Goal: Task Accomplishment & Management: Use online tool/utility

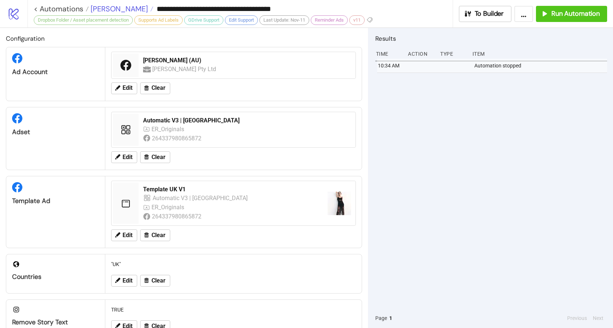
click at [100, 8] on span "[PERSON_NAME]" at bounding box center [118, 9] width 59 height 10
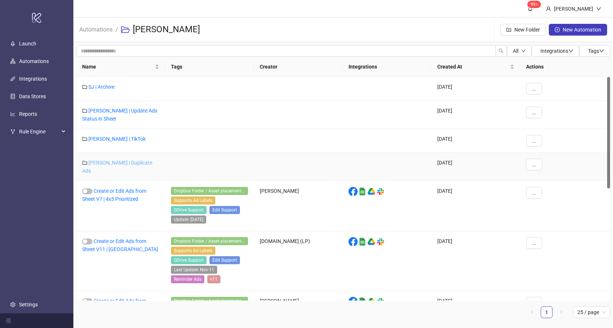
click at [119, 161] on link "[PERSON_NAME] | Duplicate Ads" at bounding box center [117, 167] width 70 height 14
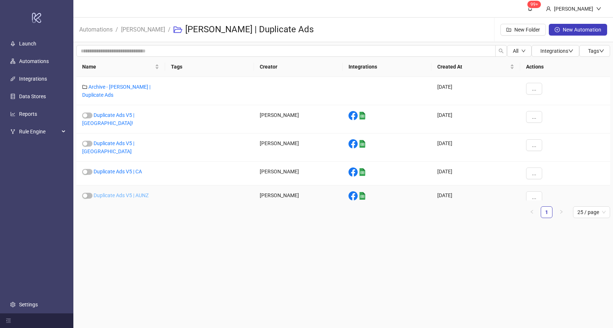
click at [135, 192] on link "Duplicate Ads V5 | AUNZ" at bounding box center [120, 195] width 55 height 6
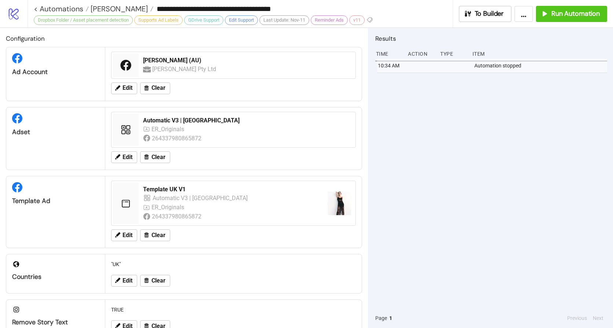
type input "**********"
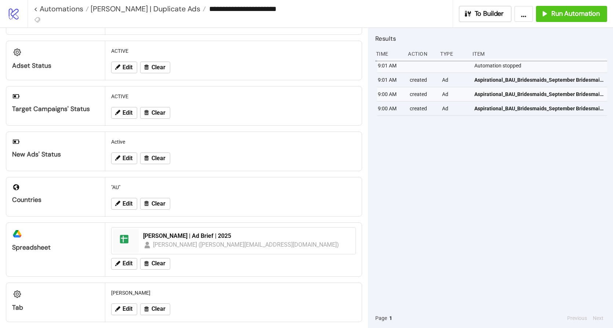
scroll to position [49, 0]
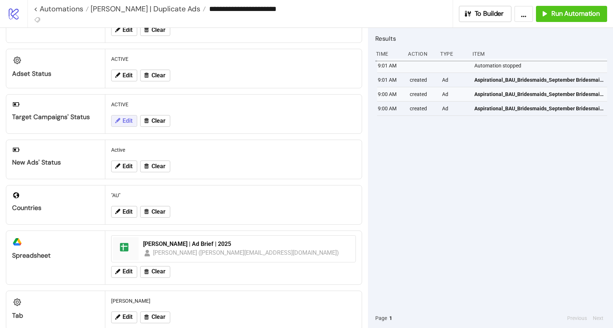
click at [121, 119] on button "Edit" at bounding box center [124, 121] width 26 height 12
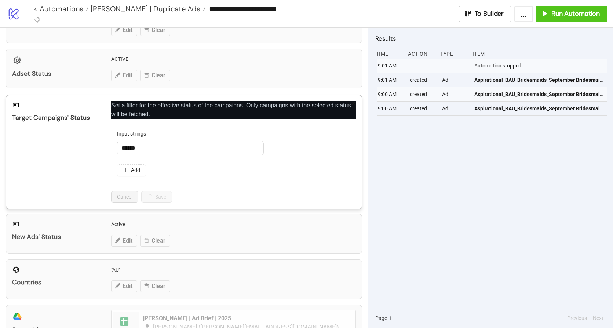
click at [351, 104] on icon "close" at bounding box center [353, 103] width 5 height 5
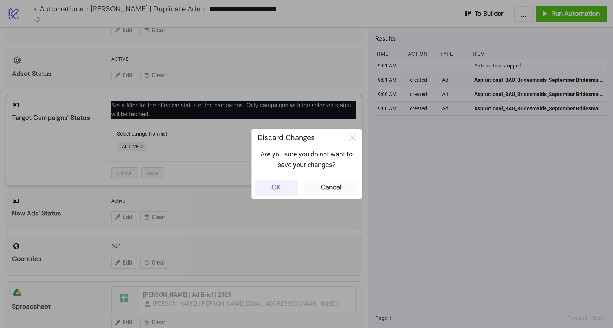
click at [282, 186] on button "OK" at bounding box center [275, 188] width 43 height 16
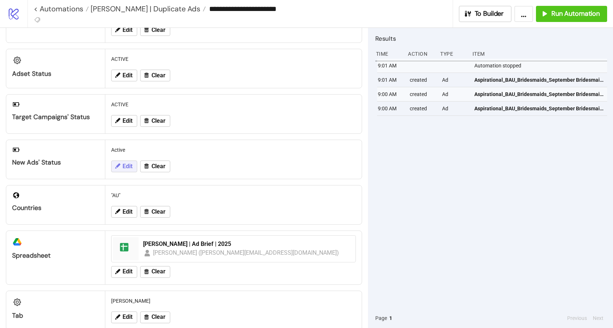
click at [123, 168] on span "Edit" at bounding box center [127, 166] width 10 height 7
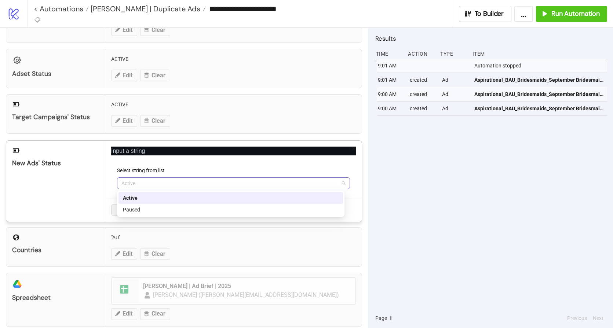
click at [154, 183] on span "Active" at bounding box center [233, 183] width 224 height 11
click at [145, 209] on div "Paused" at bounding box center [231, 210] width 216 height 8
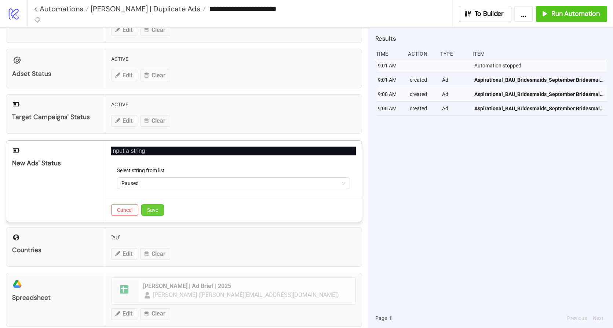
click at [153, 210] on span "Save" at bounding box center [152, 210] width 11 height 6
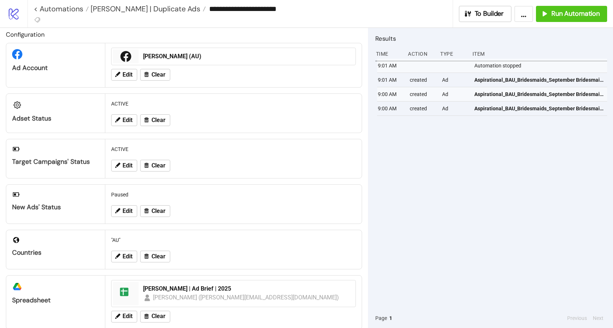
scroll to position [0, 0]
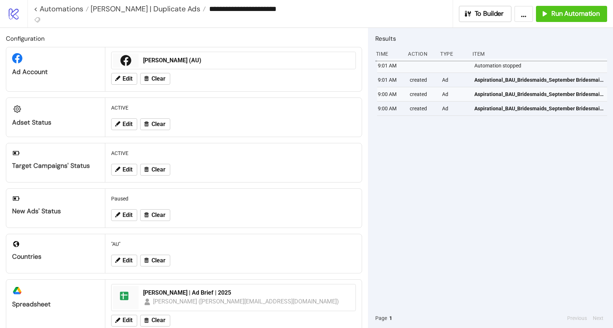
click at [430, 159] on div "9:01 AM Automation stopped 9:01 AM created Ad Aspirational_BAU_Bridesmaids_Sept…" at bounding box center [491, 184] width 232 height 250
click at [567, 11] on span "Run Automation" at bounding box center [575, 14] width 48 height 8
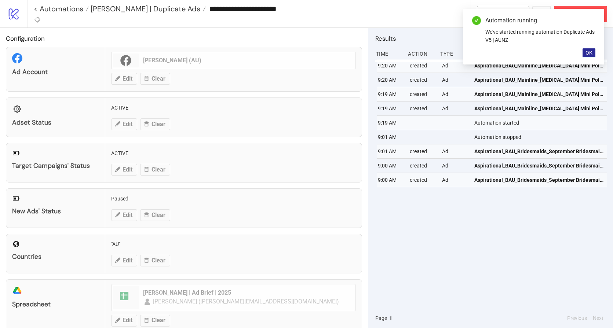
click at [592, 51] on button "OK" at bounding box center [588, 52] width 13 height 9
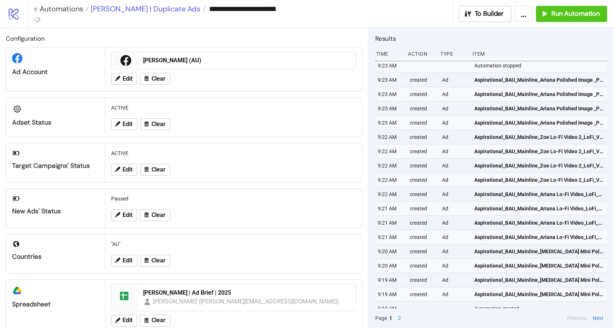
click at [150, 8] on span "[PERSON_NAME] | Duplicate Ads" at bounding box center [144, 9] width 111 height 10
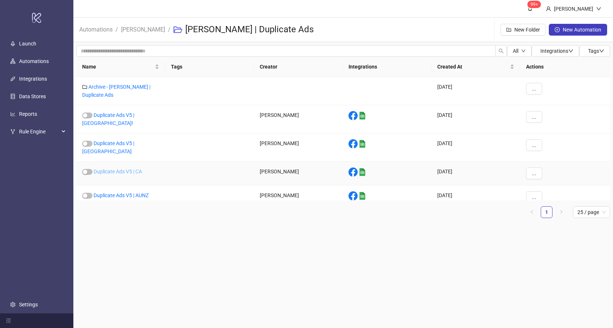
click at [122, 169] on link "Duplicate Ads V5 | CA" at bounding box center [117, 172] width 48 height 6
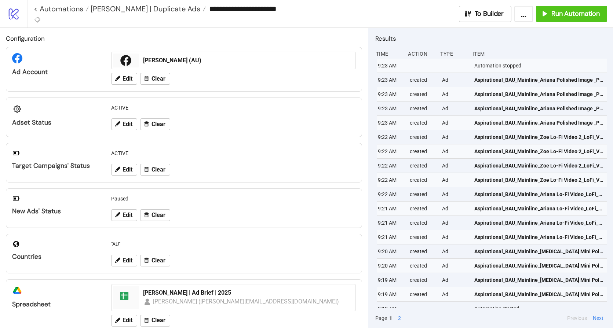
type input "**********"
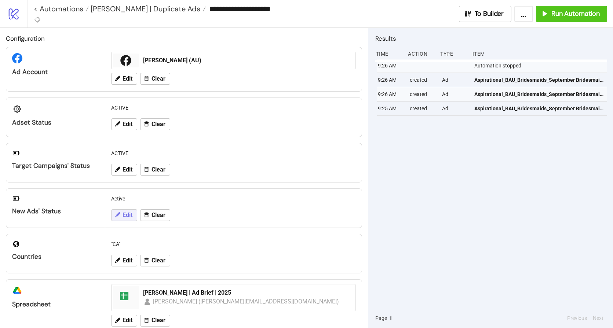
click at [122, 217] on span "Edit" at bounding box center [127, 215] width 10 height 7
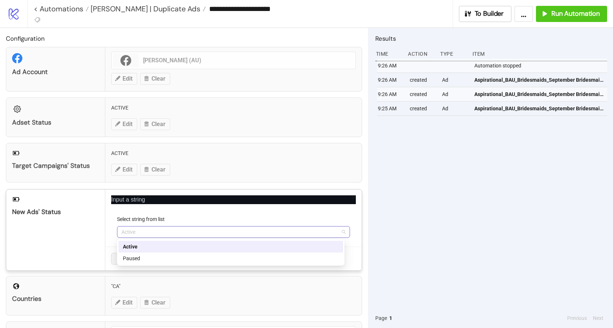
click at [150, 234] on span "Active" at bounding box center [233, 232] width 224 height 11
click at [139, 261] on div "Paused" at bounding box center [231, 258] width 216 height 8
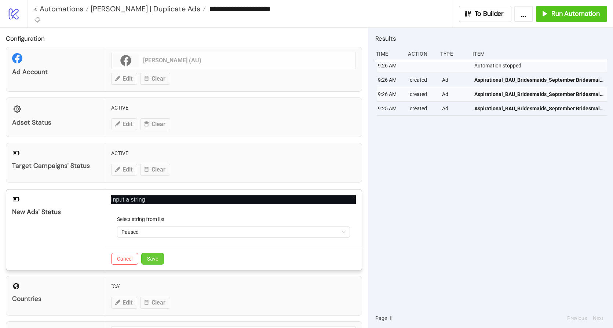
click at [154, 260] on span "Save" at bounding box center [152, 259] width 11 height 6
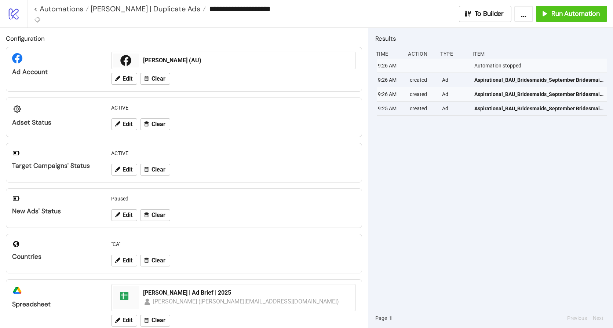
click at [406, 181] on div "9:26 AM Automation stopped 9:26 AM created Ad Aspirational_BAU_Bridesmaids_Sept…" at bounding box center [491, 184] width 232 height 250
click at [567, 18] on button "Run Automation" at bounding box center [571, 14] width 71 height 16
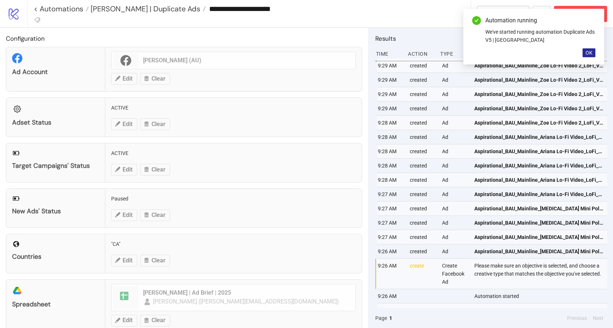
click at [593, 54] on button "OK" at bounding box center [588, 52] width 13 height 9
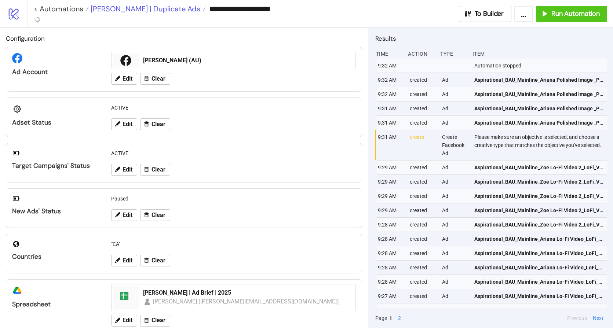
click at [126, 11] on span "[PERSON_NAME] | Duplicate Ads" at bounding box center [144, 9] width 111 height 10
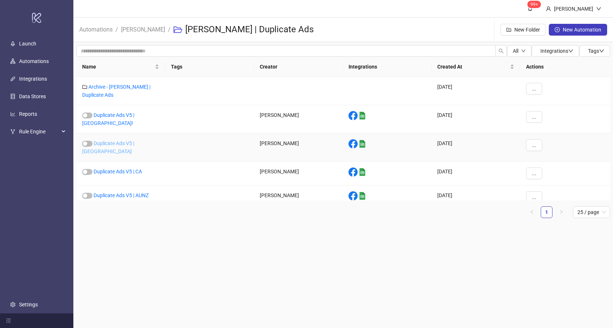
click at [124, 140] on link "Duplicate Ads V5 | [GEOGRAPHIC_DATA]" at bounding box center [108, 147] width 52 height 14
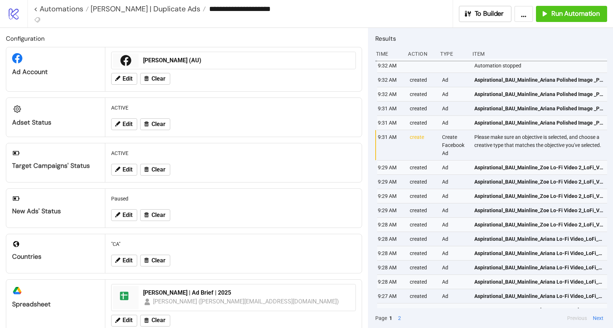
type input "**********"
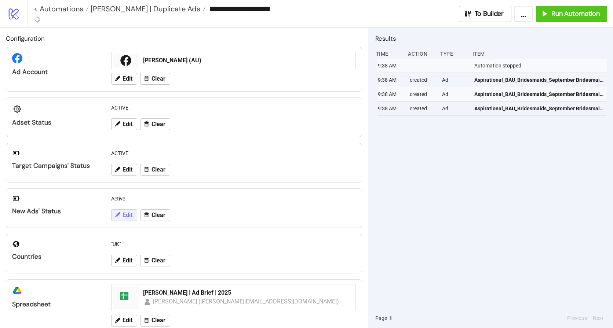
click at [120, 217] on icon at bounding box center [117, 215] width 7 height 7
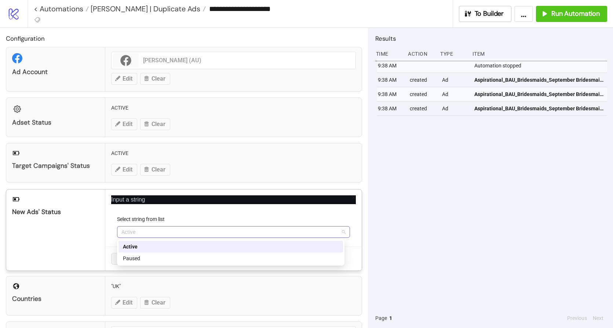
click at [158, 228] on span "Active" at bounding box center [233, 232] width 224 height 11
click at [144, 258] on div "Paused" at bounding box center [231, 258] width 216 height 8
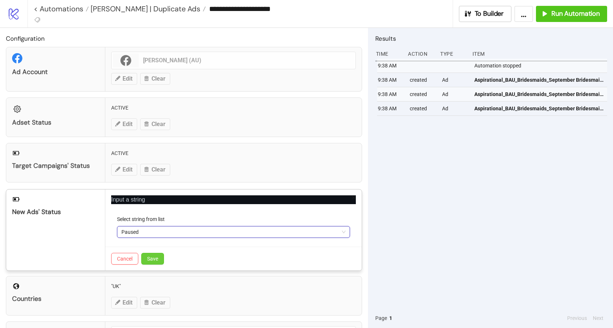
click at [157, 258] on span "Save" at bounding box center [152, 259] width 11 height 6
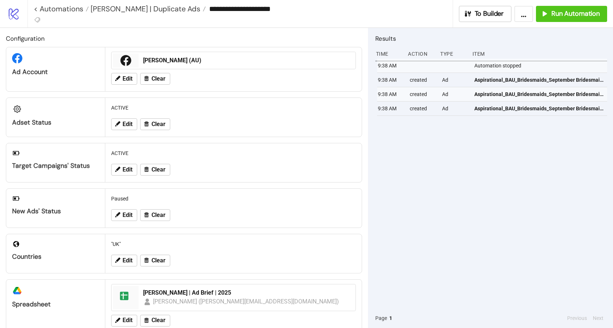
click at [390, 155] on div "9:38 AM Automation stopped 9:38 AM created Ad Aspirational_BAU_Bridesmaids_Sept…" at bounding box center [491, 184] width 232 height 250
click at [411, 160] on div "9:38 AM Automation stopped 9:38 AM created Ad Aspirational_BAU_Bridesmaids_Sept…" at bounding box center [491, 184] width 232 height 250
click at [403, 159] on div "9:38 AM Automation stopped 9:38 AM created Ad Aspirational_BAU_Bridesmaids_Sept…" at bounding box center [491, 184] width 232 height 250
click at [388, 173] on div "9:38 AM Automation stopped 9:38 AM created Ad Aspirational_BAU_Bridesmaids_Sept…" at bounding box center [491, 184] width 232 height 250
click at [555, 14] on span "Run Automation" at bounding box center [575, 14] width 48 height 8
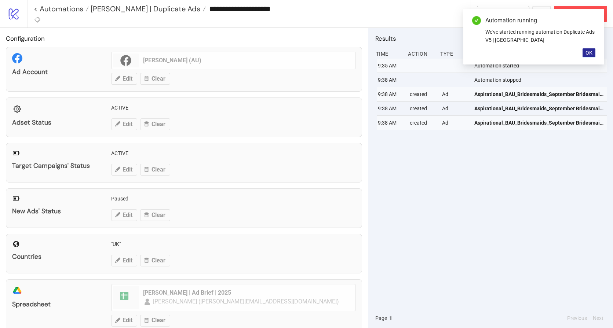
click at [587, 55] on span "OK" at bounding box center [588, 53] width 7 height 6
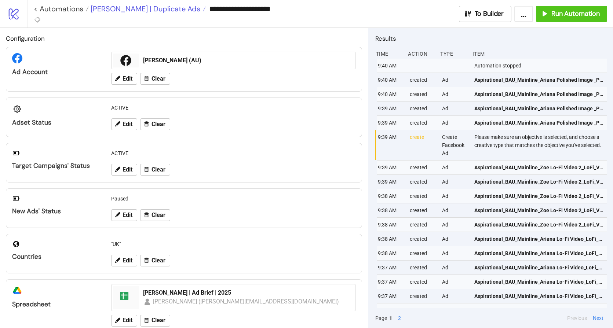
click at [107, 10] on span "[PERSON_NAME] | Duplicate Ads" at bounding box center [144, 9] width 111 height 10
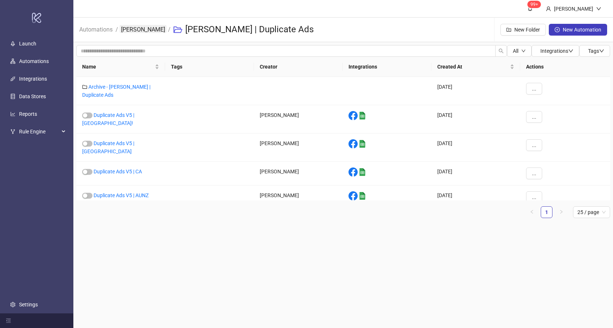
click at [135, 30] on link "[PERSON_NAME]" at bounding box center [142, 29] width 47 height 8
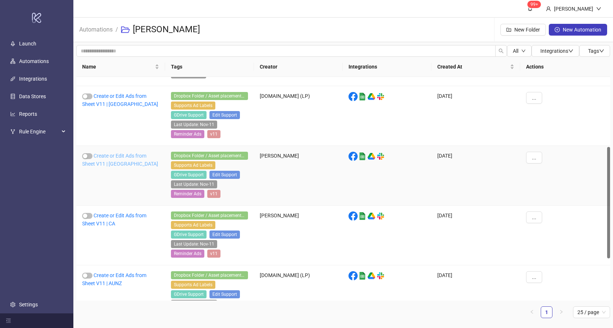
scroll to position [209, 0]
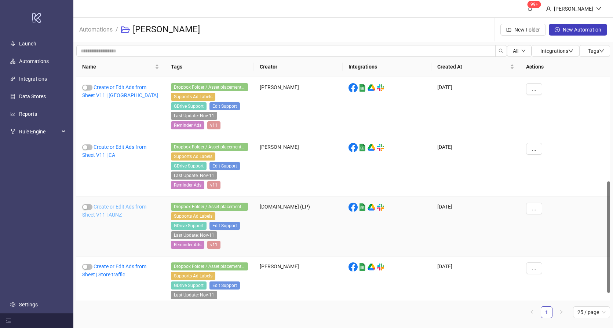
click at [117, 205] on link "Create or Edit Ads from Sheet V11 | AUNZ" at bounding box center [114, 211] width 64 height 14
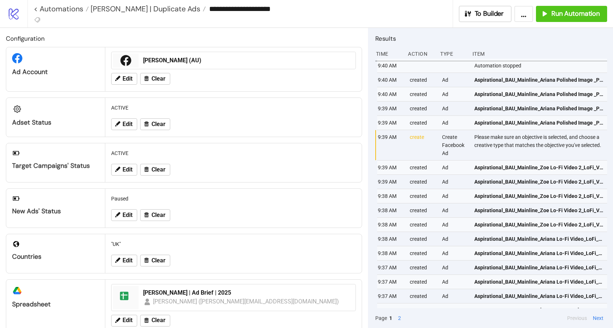
type input "**********"
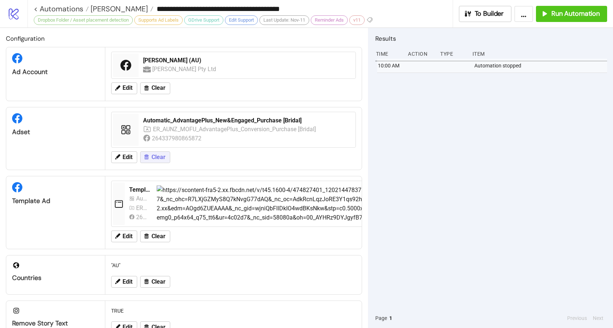
click at [163, 157] on span "Clear" at bounding box center [158, 157] width 14 height 7
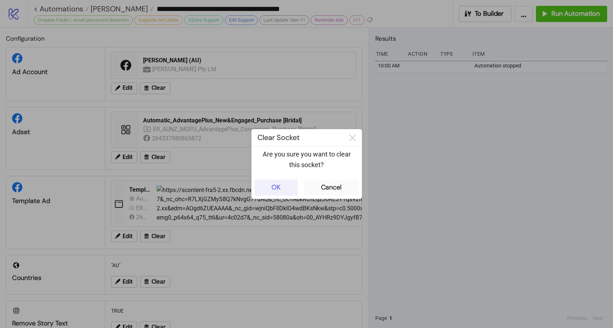
click at [272, 186] on div "OK" at bounding box center [275, 187] width 9 height 8
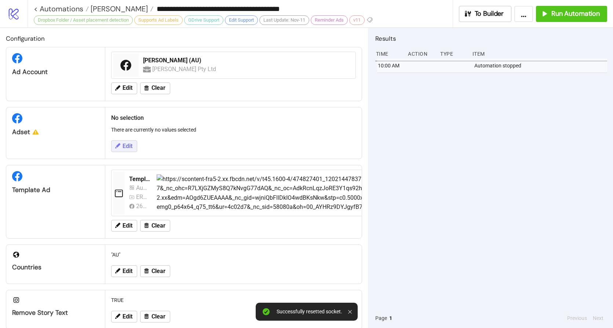
click at [133, 146] on button "Edit" at bounding box center [124, 146] width 26 height 12
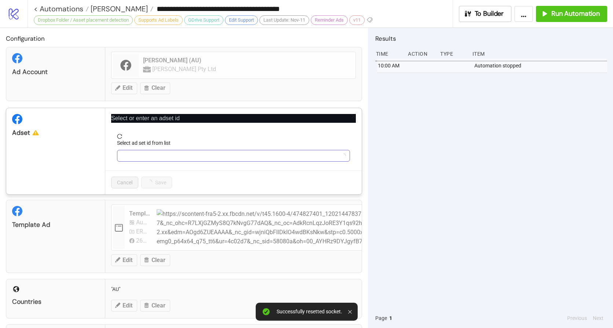
click at [160, 156] on input "Select ad set id from list" at bounding box center [229, 155] width 217 height 11
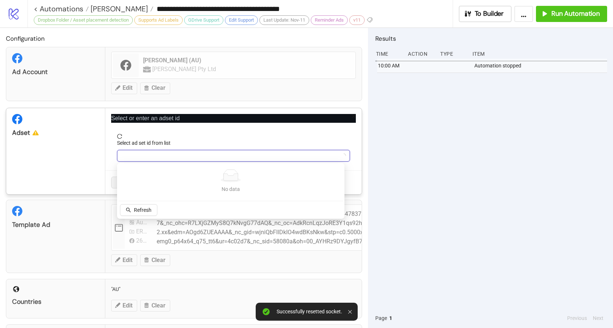
paste input "**********"
type input "**********"
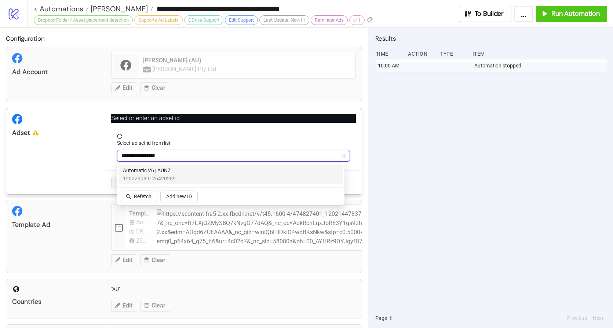
click at [150, 170] on span "Automatic V6 | AUNZ" at bounding box center [149, 170] width 53 height 8
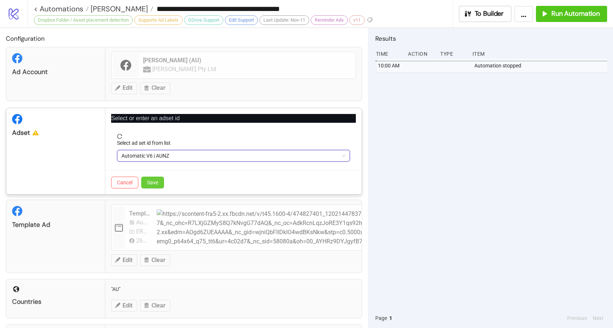
click at [159, 181] on button "Save" at bounding box center [152, 183] width 23 height 12
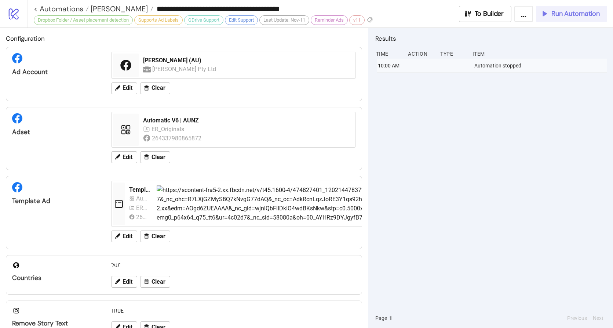
click at [570, 8] on button "Run Automation" at bounding box center [571, 14] width 71 height 16
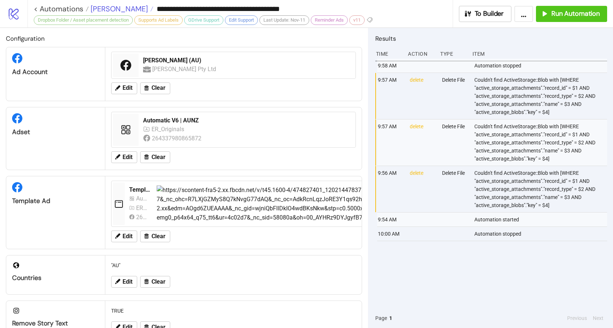
click at [115, 7] on span "[PERSON_NAME]" at bounding box center [118, 9] width 59 height 10
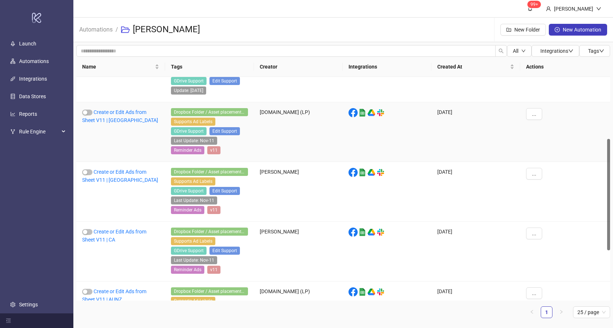
scroll to position [139, 0]
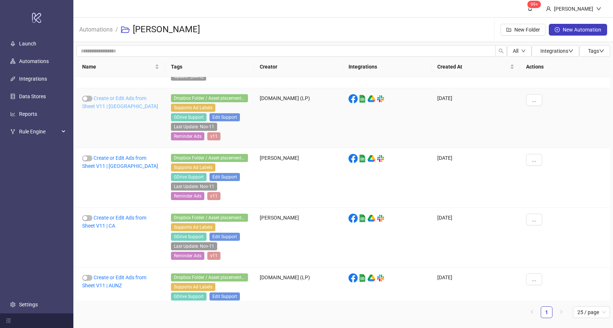
click at [115, 97] on link "Create or Edit Ads from Sheet V11 | [GEOGRAPHIC_DATA]" at bounding box center [120, 102] width 76 height 14
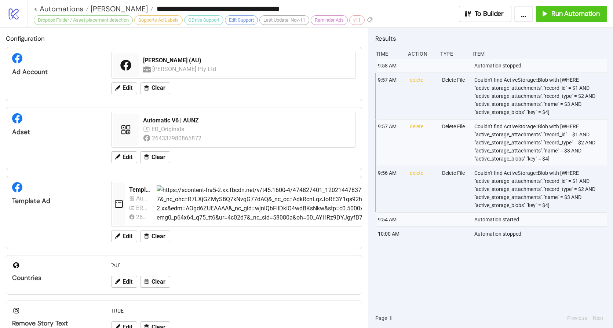
type input "**********"
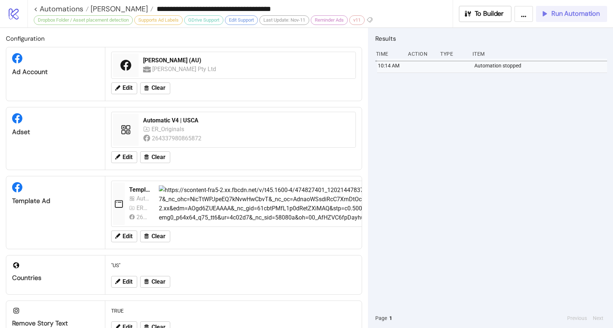
click at [552, 16] on span "Run Automation" at bounding box center [575, 14] width 48 height 8
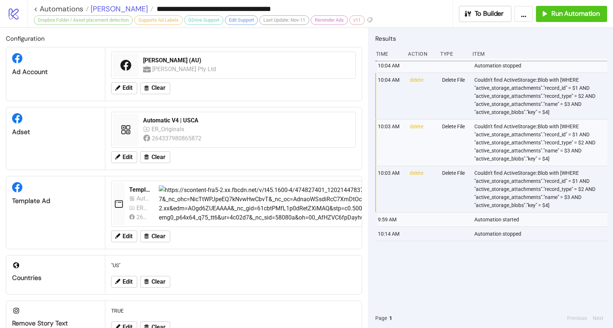
click at [110, 6] on span "[PERSON_NAME]" at bounding box center [118, 9] width 59 height 10
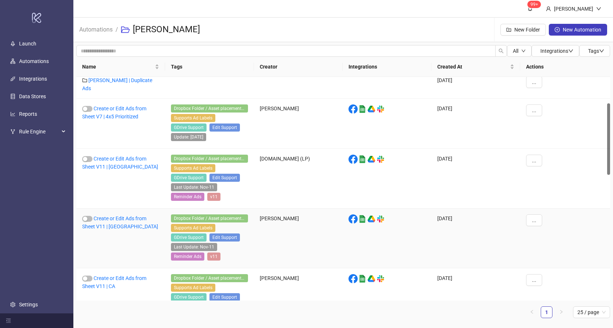
scroll to position [94, 0]
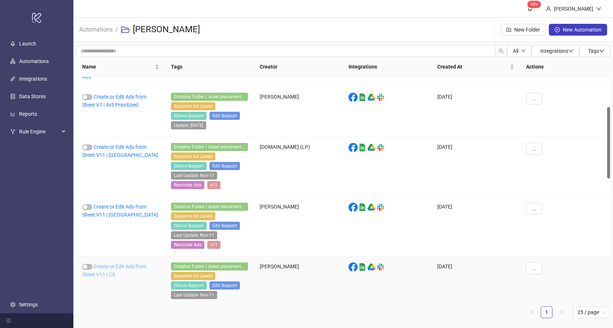
click at [128, 264] on link "Create or Edit Ads from Sheet V11 | CA" at bounding box center [114, 271] width 64 height 14
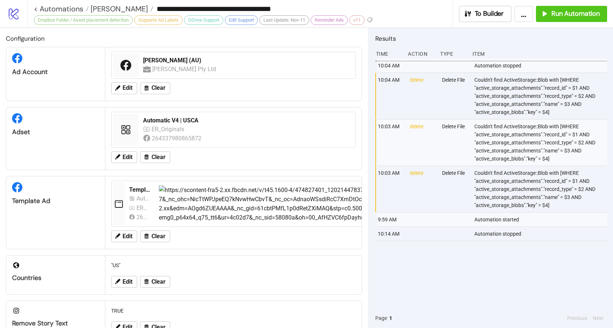
type input "**********"
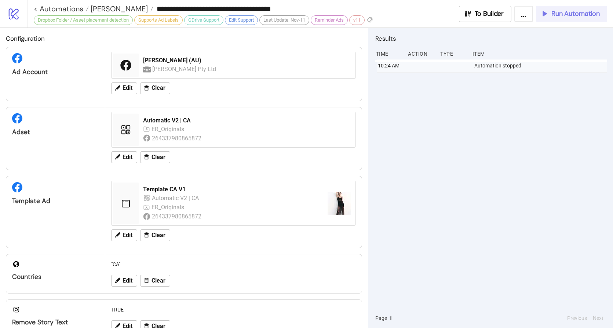
click at [568, 15] on span "Run Automation" at bounding box center [575, 14] width 48 height 8
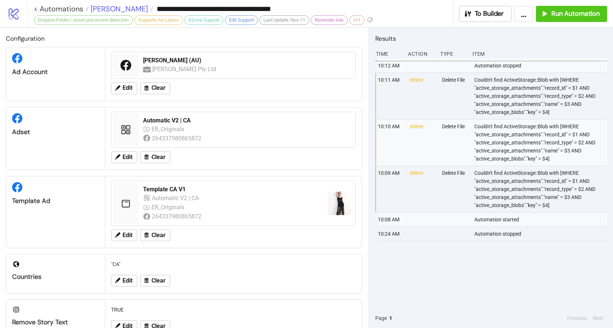
click at [113, 10] on span "[PERSON_NAME]" at bounding box center [118, 9] width 59 height 10
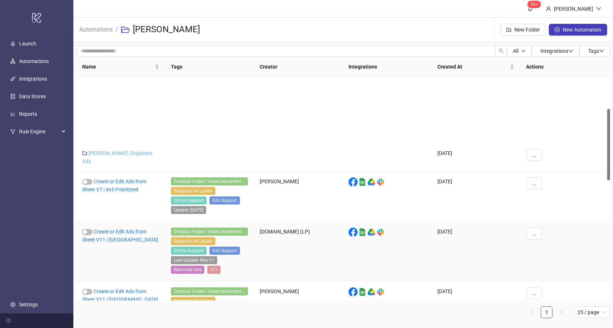
scroll to position [99, 0]
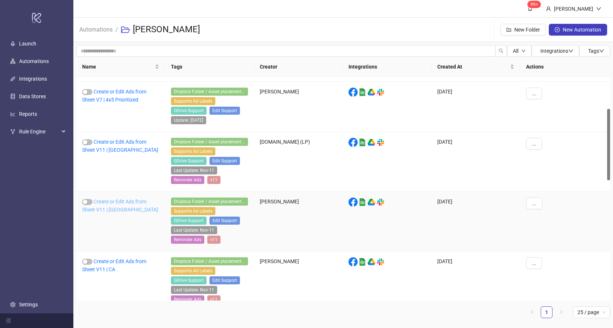
click at [105, 199] on link "Create or Edit Ads from Sheet V11 | [GEOGRAPHIC_DATA]" at bounding box center [120, 206] width 76 height 14
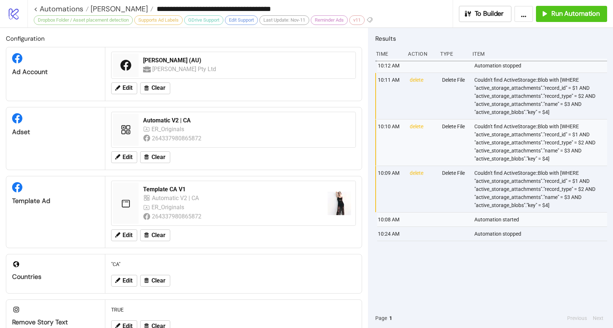
type input "**********"
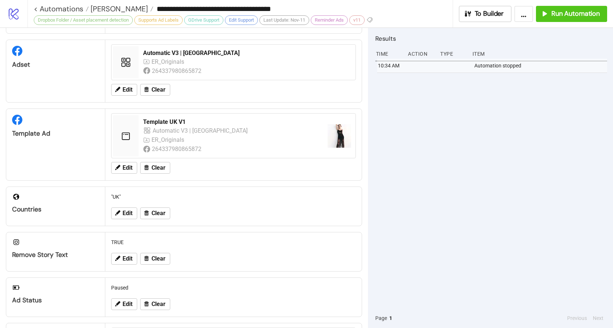
scroll to position [157, 0]
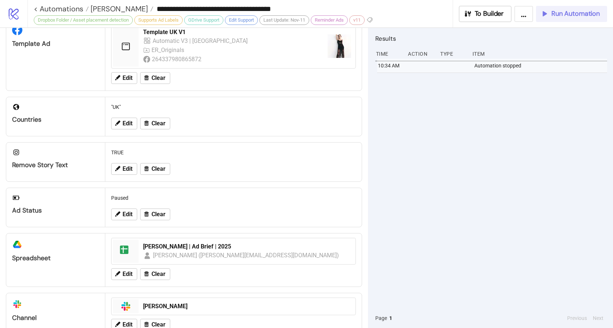
click at [559, 14] on span "Run Automation" at bounding box center [575, 14] width 48 height 8
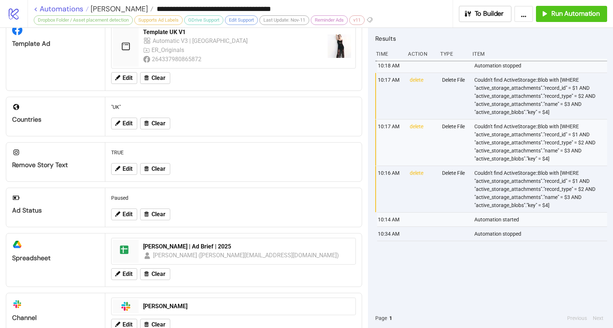
click at [65, 9] on link "< Automations" at bounding box center [61, 8] width 55 height 7
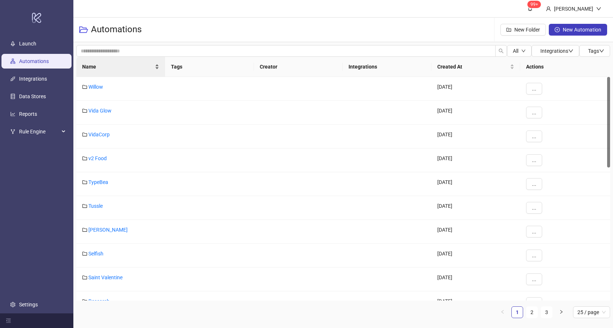
click at [110, 71] on div "Name" at bounding box center [120, 67] width 77 height 8
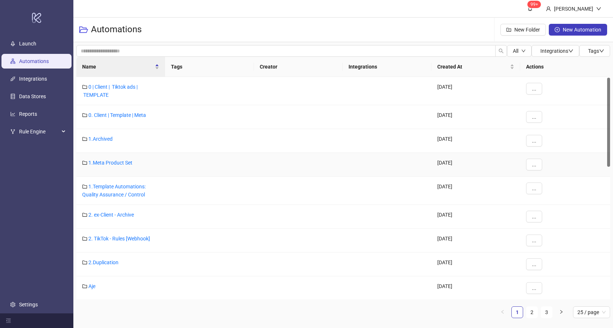
scroll to position [155, 0]
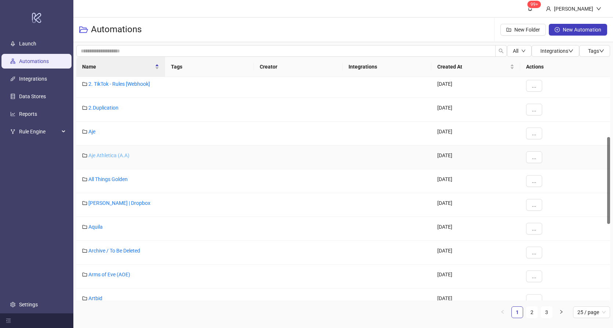
click at [110, 156] on link "Aje Athletica (A.A)" at bounding box center [108, 155] width 41 height 6
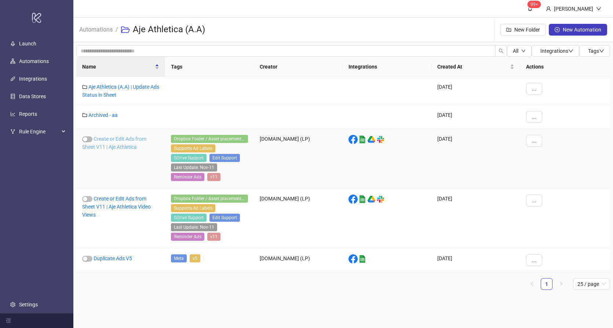
click at [132, 144] on link "Create or Edit Ads from Sheet V11 | Aje Athletica" at bounding box center [114, 143] width 64 height 14
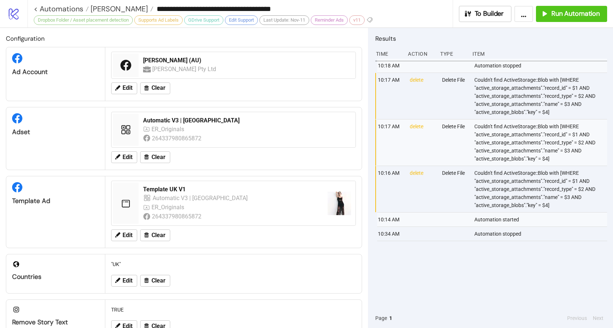
type input "**********"
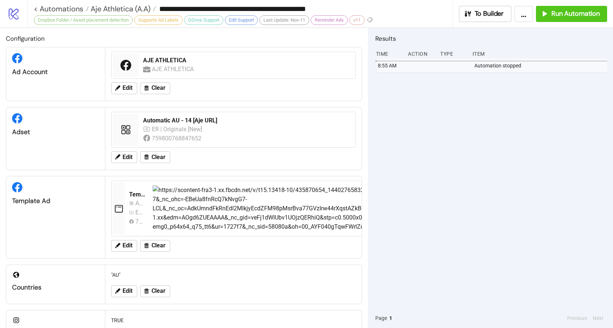
click at [482, 152] on div "8:55 AM Automation stopped" at bounding box center [491, 184] width 232 height 250
click at [559, 16] on span "Run Automation" at bounding box center [575, 14] width 48 height 8
